Goal: Find specific page/section

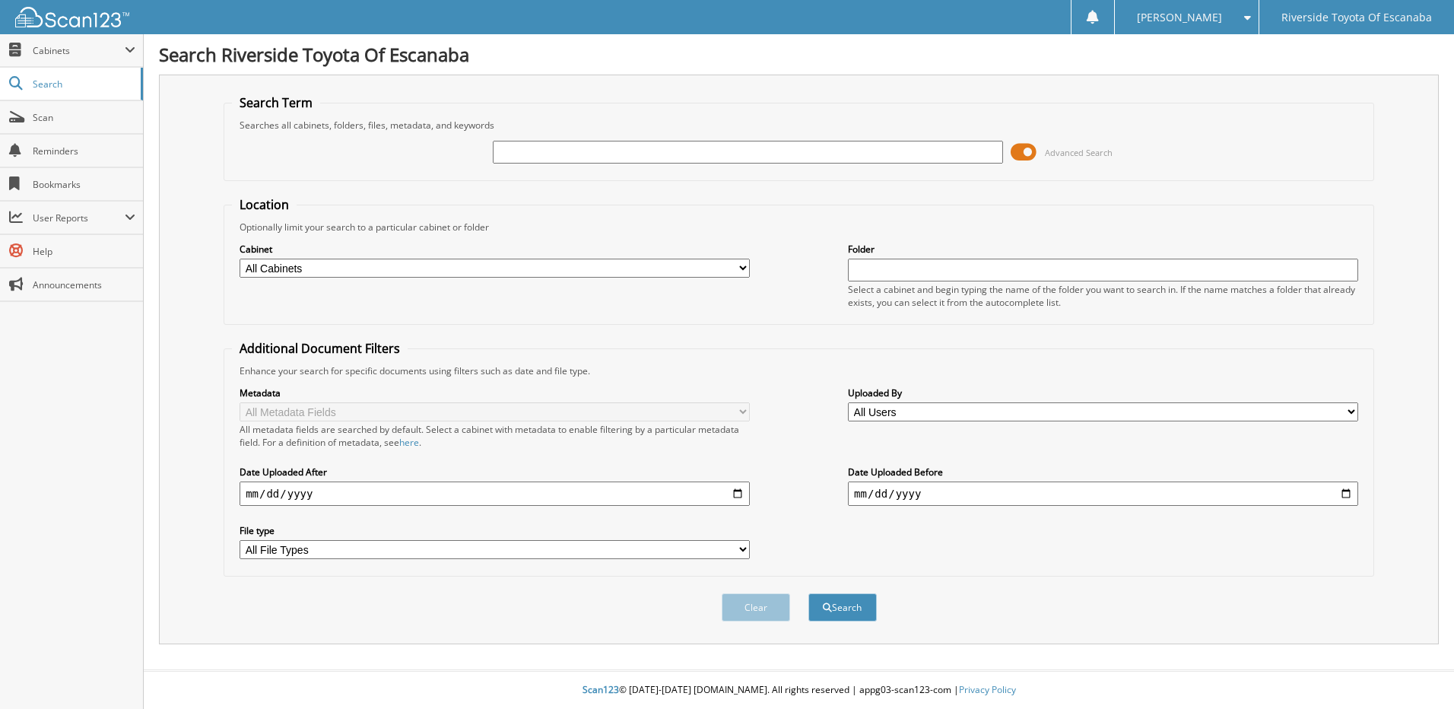
drag, startPoint x: 642, startPoint y: 145, endPoint x: 650, endPoint y: 148, distance: 8.7
click at [643, 145] on input "text" at bounding box center [748, 152] width 510 height 23
type input "6123906"
click at [809, 593] on button "Search" at bounding box center [843, 607] width 68 height 28
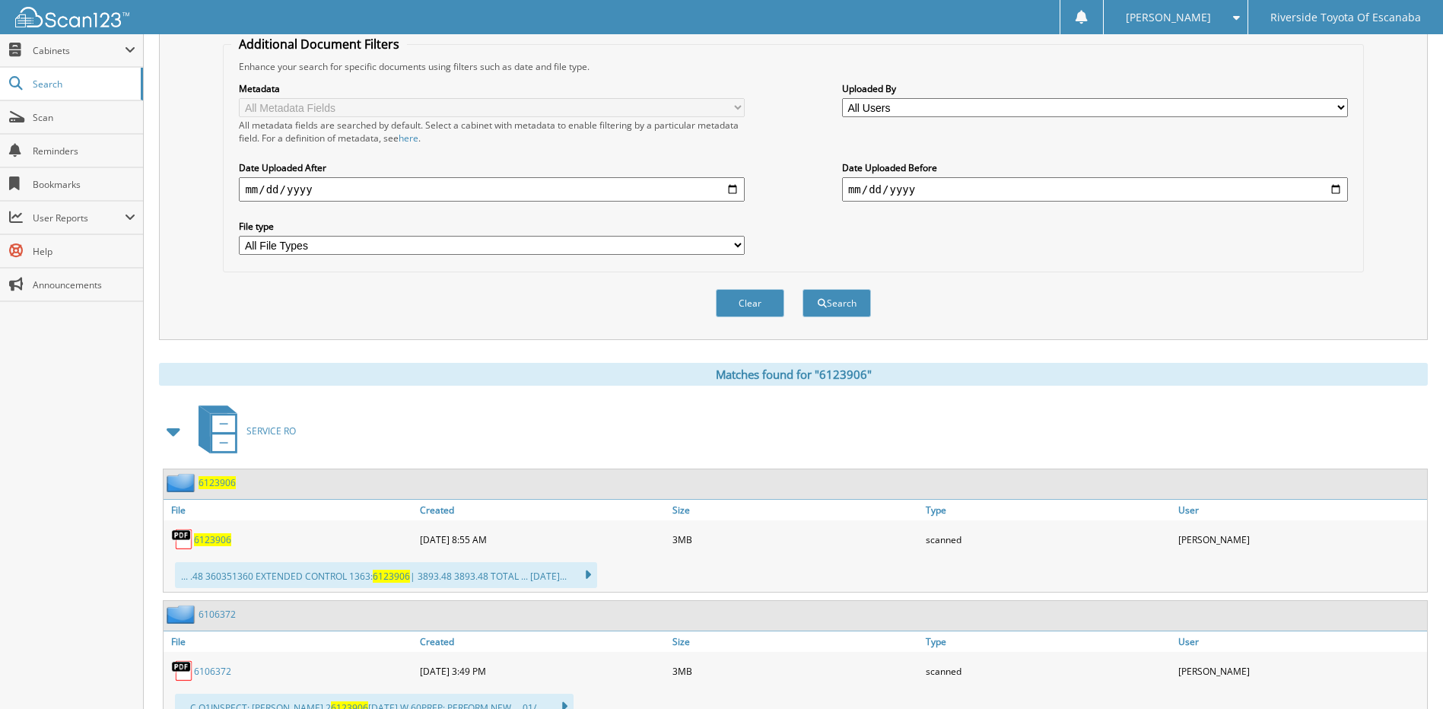
scroll to position [456, 0]
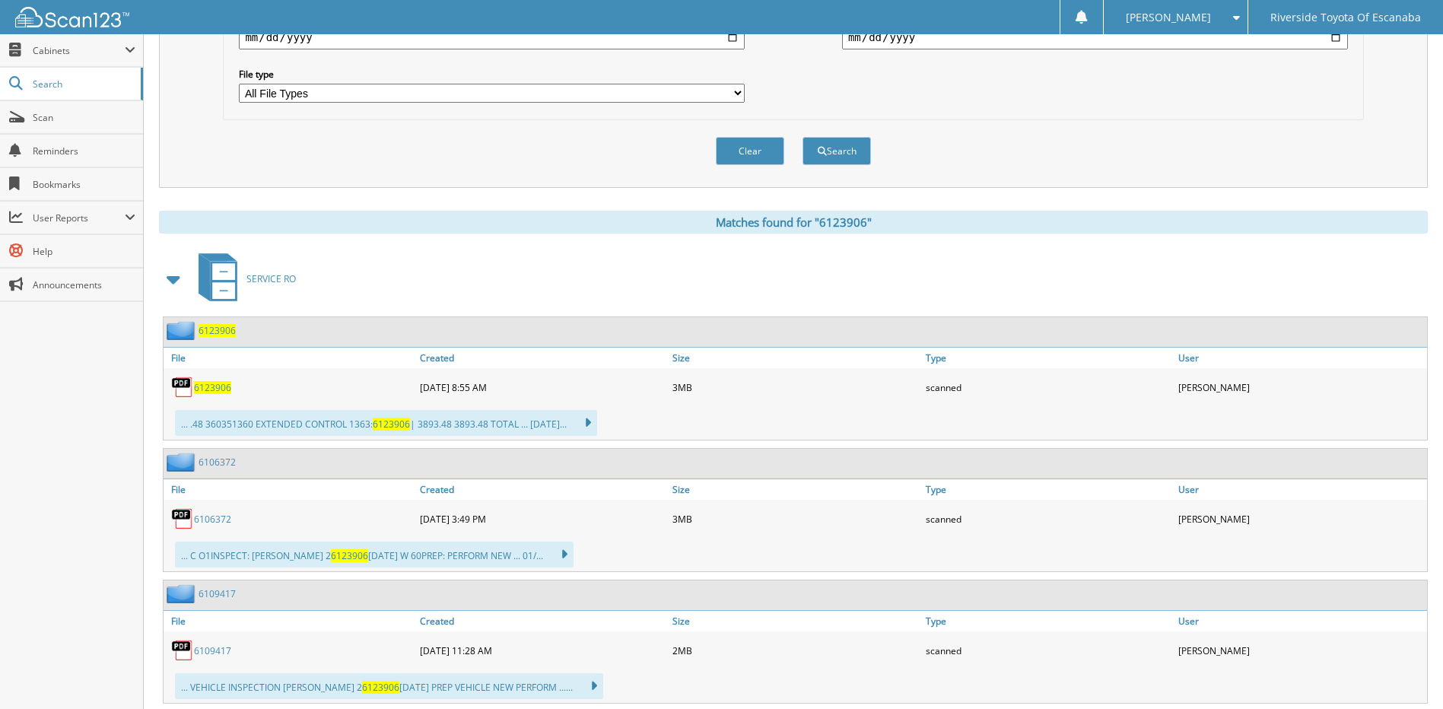
click at [218, 334] on span "6123906" at bounding box center [217, 330] width 37 height 13
